Goal: Task Accomplishment & Management: Manage account settings

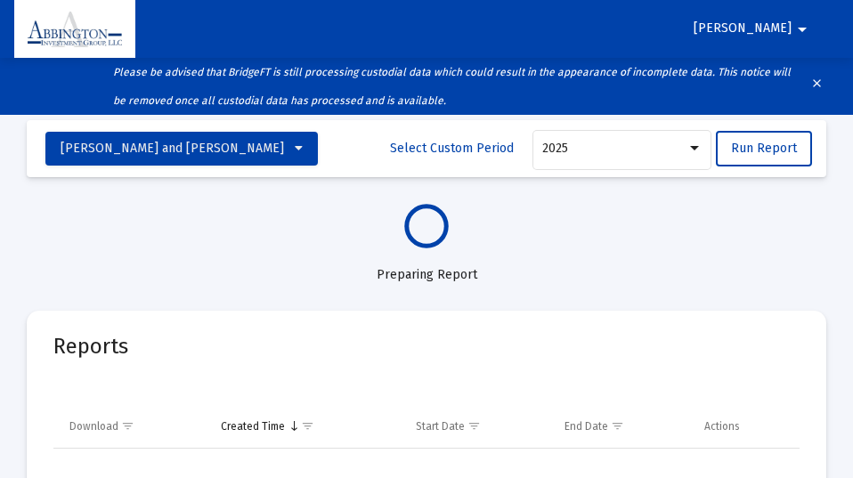
select select "View all"
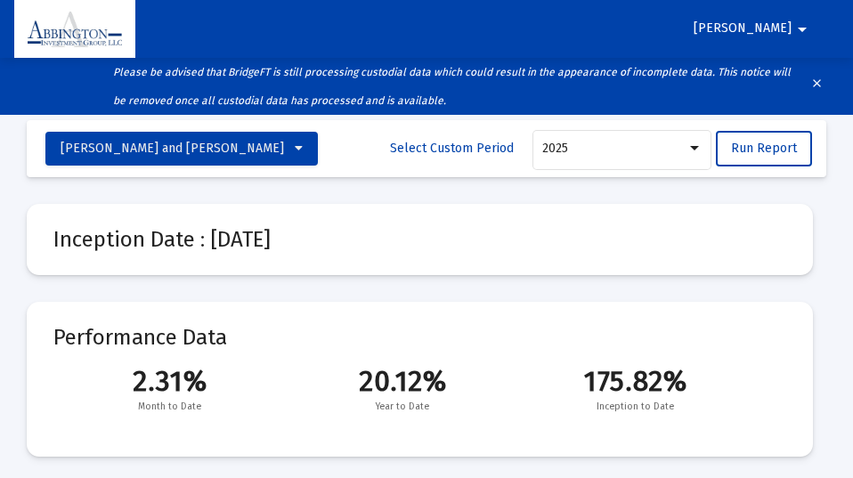
click at [802, 28] on mat-icon "arrow_drop_down" at bounding box center [801, 30] width 21 height 36
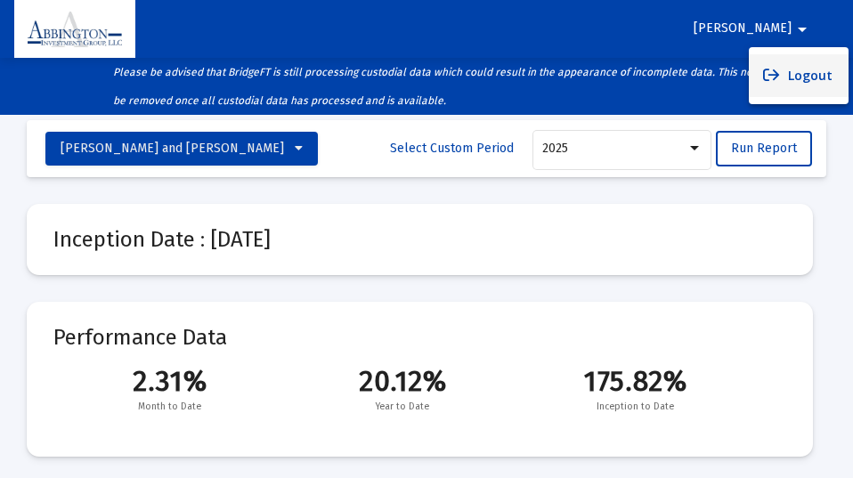
click at [807, 72] on button "Logout" at bounding box center [799, 75] width 100 height 43
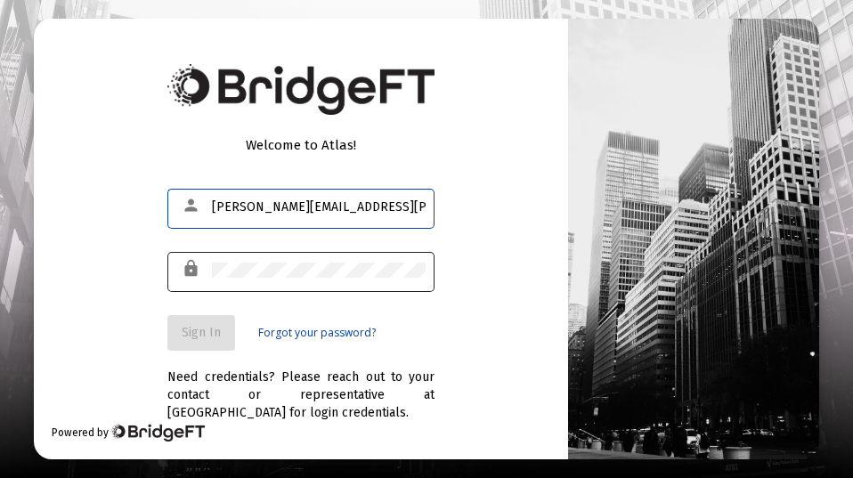
type input "joe.connolly@abbingtongroup.com"
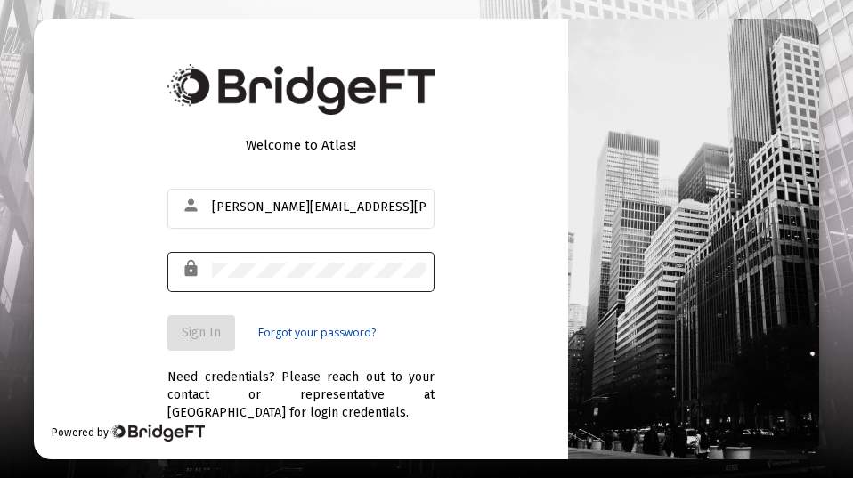
click at [209, 268] on div "lock" at bounding box center [194, 269] width 35 height 30
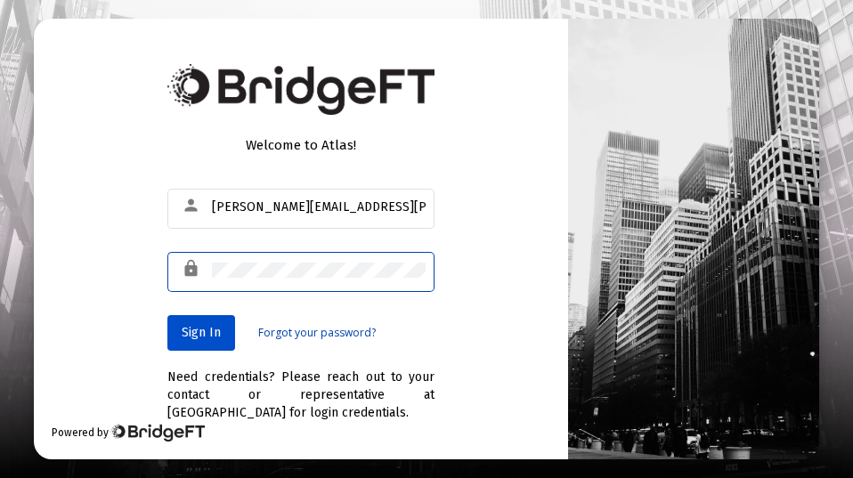
click at [200, 328] on span "Sign In" at bounding box center [201, 332] width 39 height 15
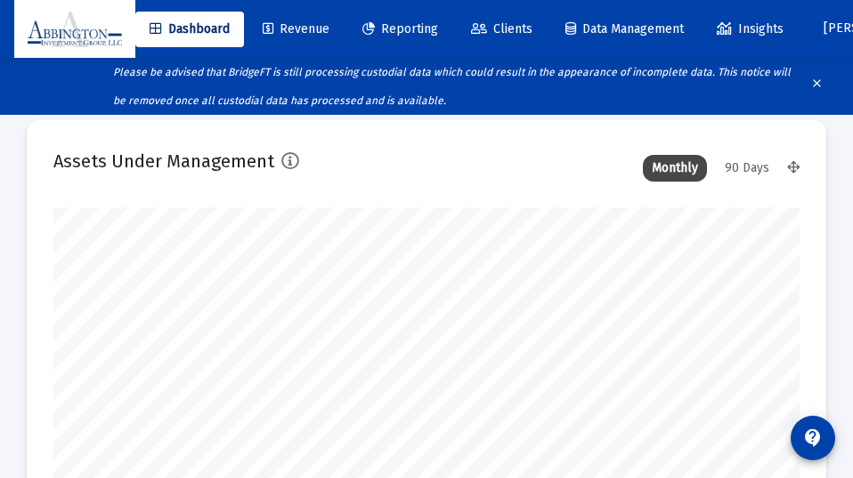
scroll to position [356, 746]
type input "[DATE]"
click at [749, 163] on div "90 Days" at bounding box center [747, 168] width 62 height 27
